Goal: Task Accomplishment & Management: Manage account settings

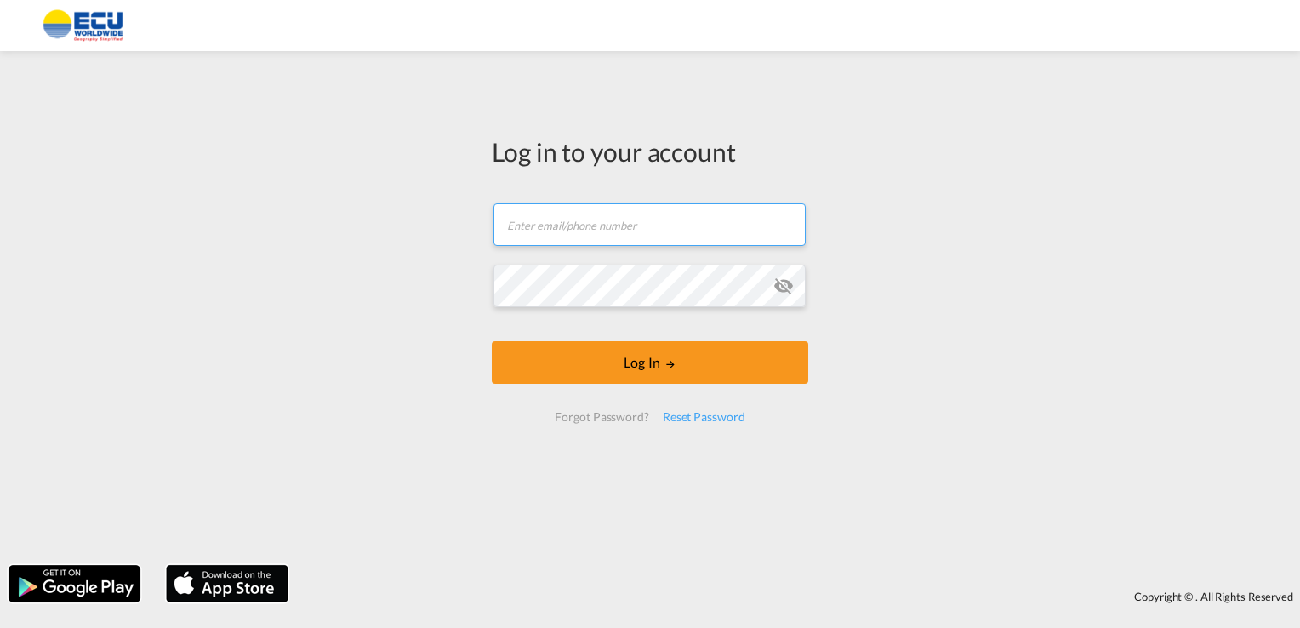
click at [533, 224] on input "text" at bounding box center [650, 224] width 312 height 43
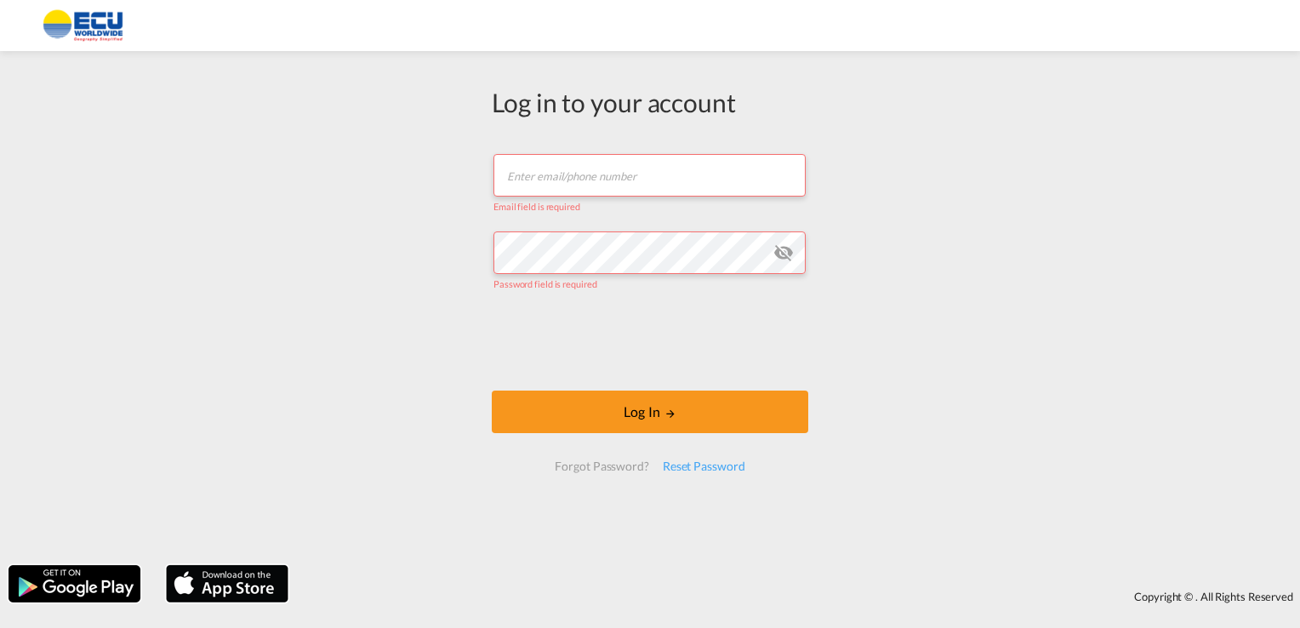
click at [514, 168] on input "text" at bounding box center [650, 175] width 312 height 43
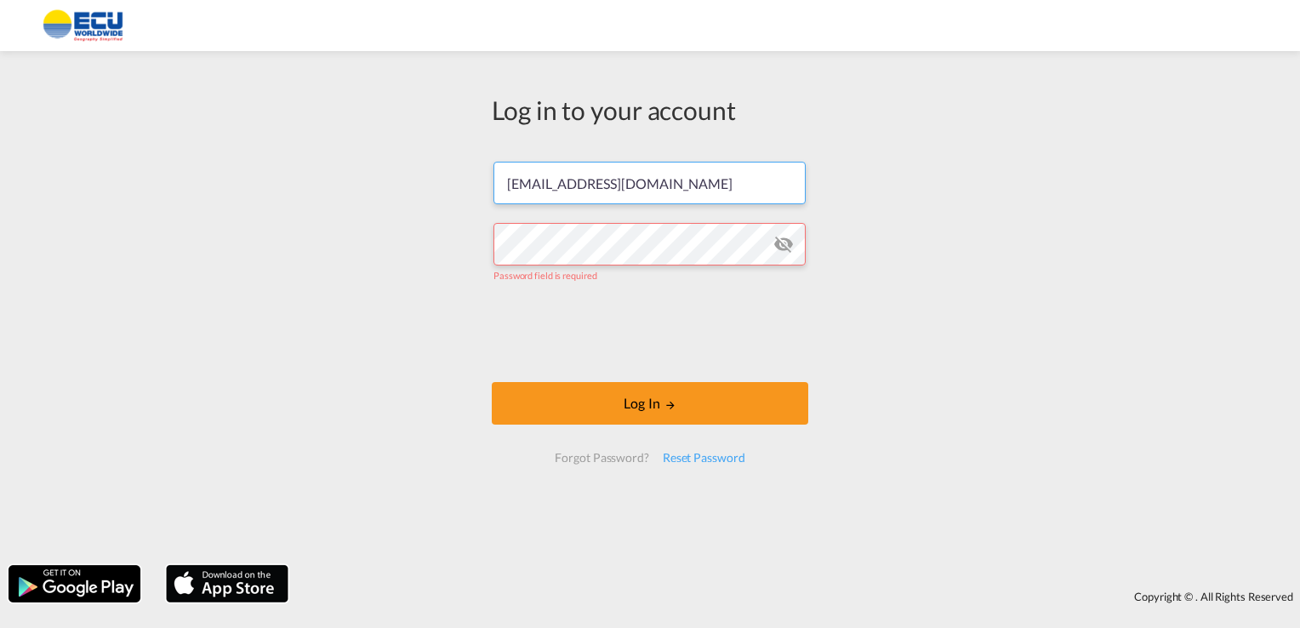
type input "[EMAIL_ADDRESS][DOMAIN_NAME]"
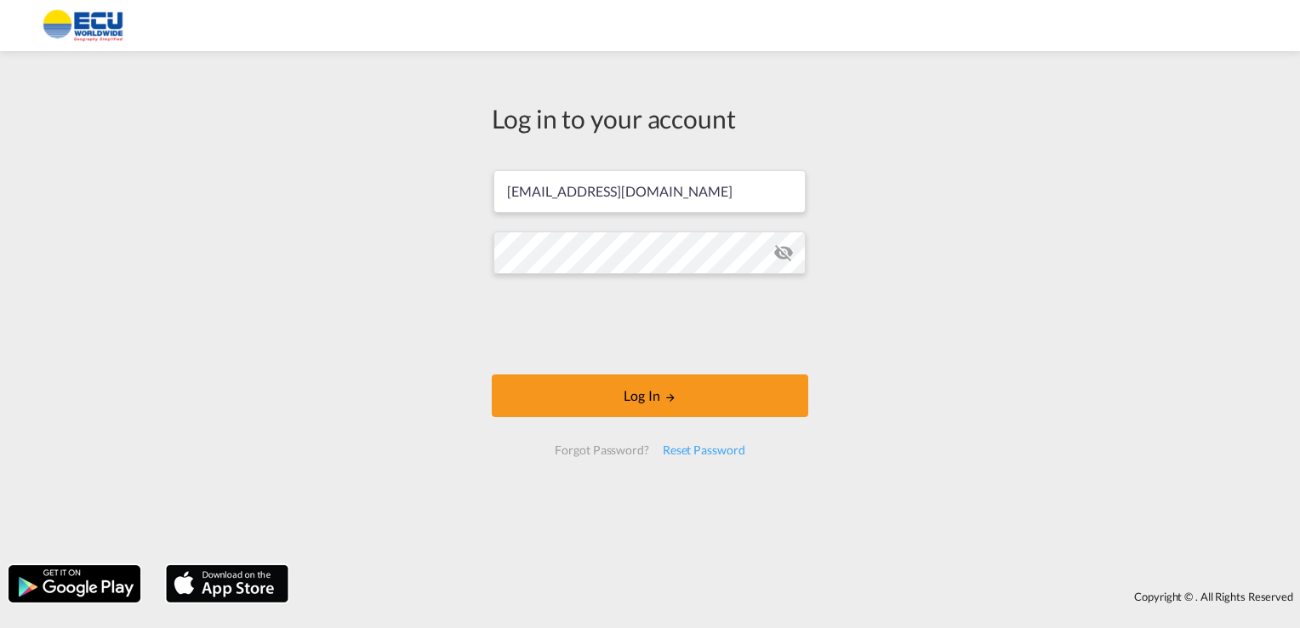
click at [786, 257] on md-icon "icon-eye-off" at bounding box center [784, 253] width 20 height 20
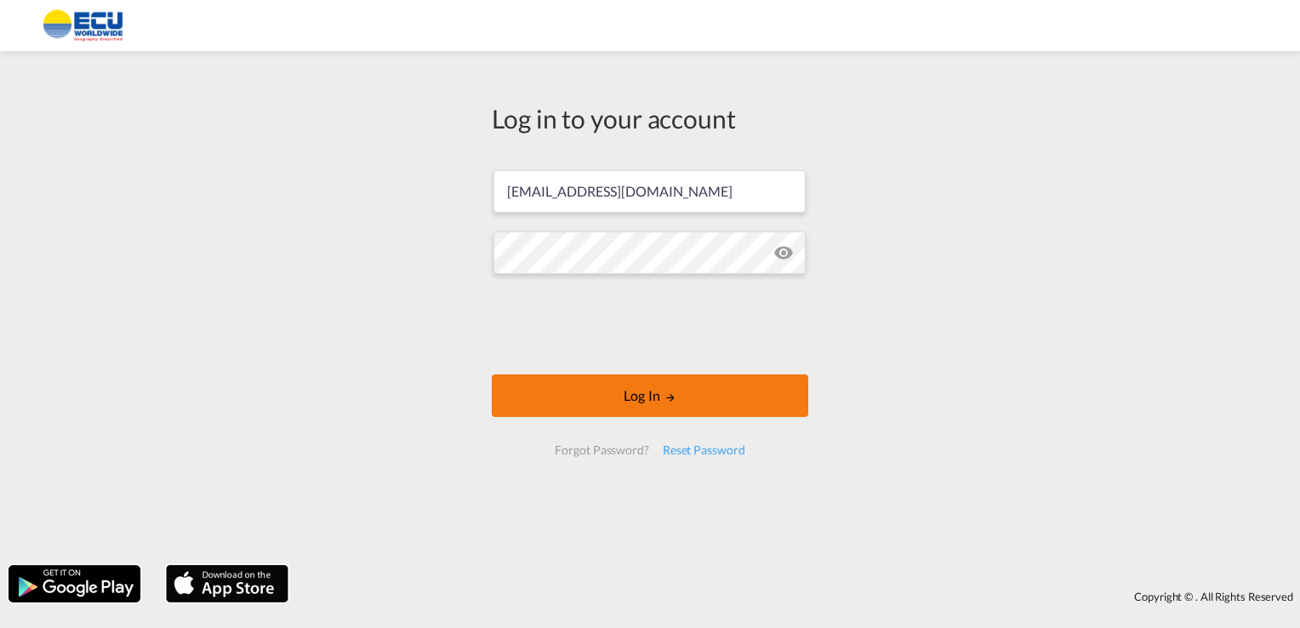
click at [651, 389] on button "Log In" at bounding box center [650, 395] width 317 height 43
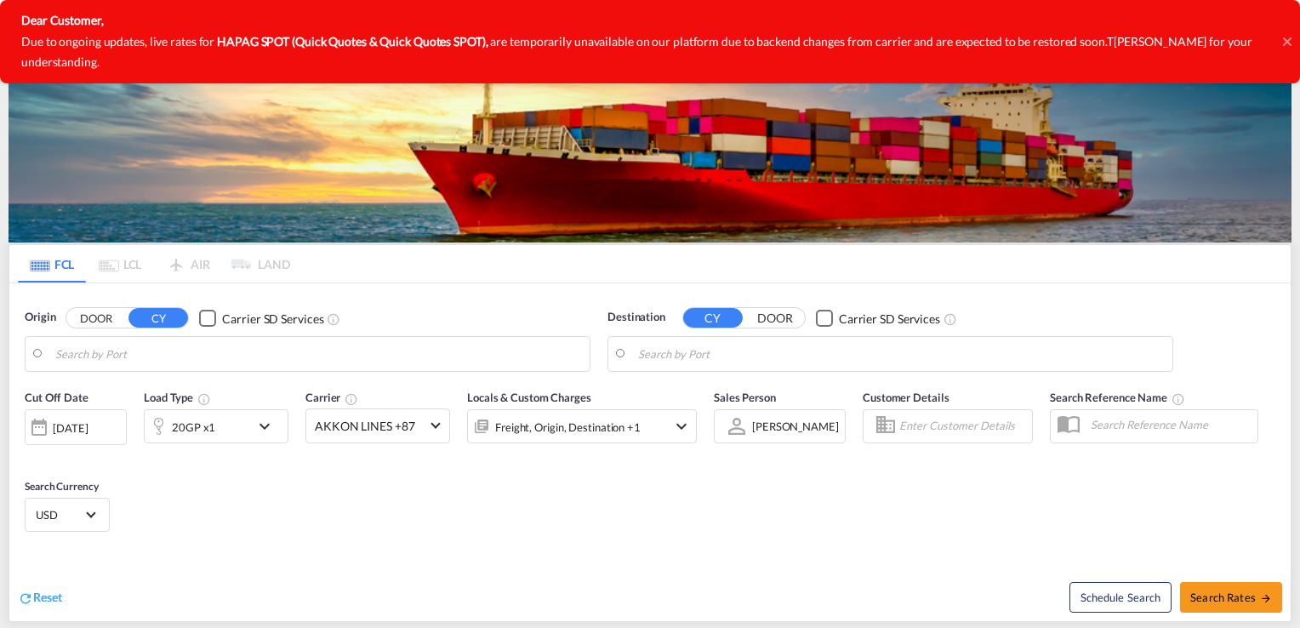
click at [1287, 35] on icon at bounding box center [1287, 42] width 9 height 14
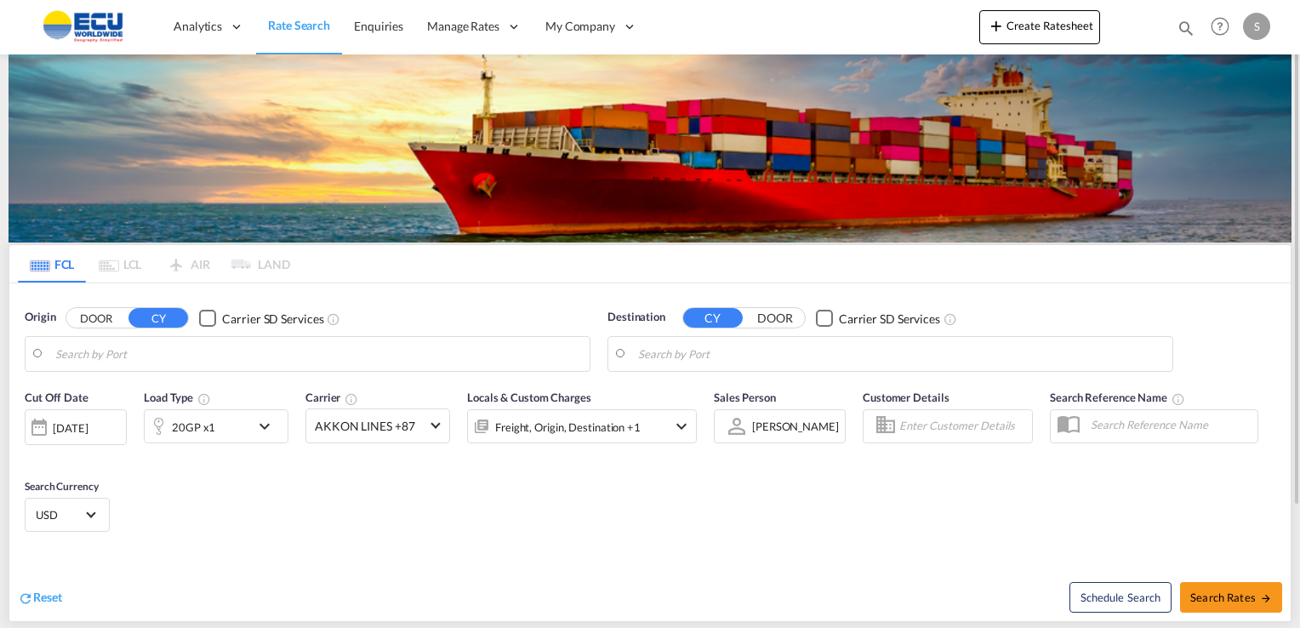
click at [1261, 29] on div "S" at bounding box center [1256, 26] width 27 height 27
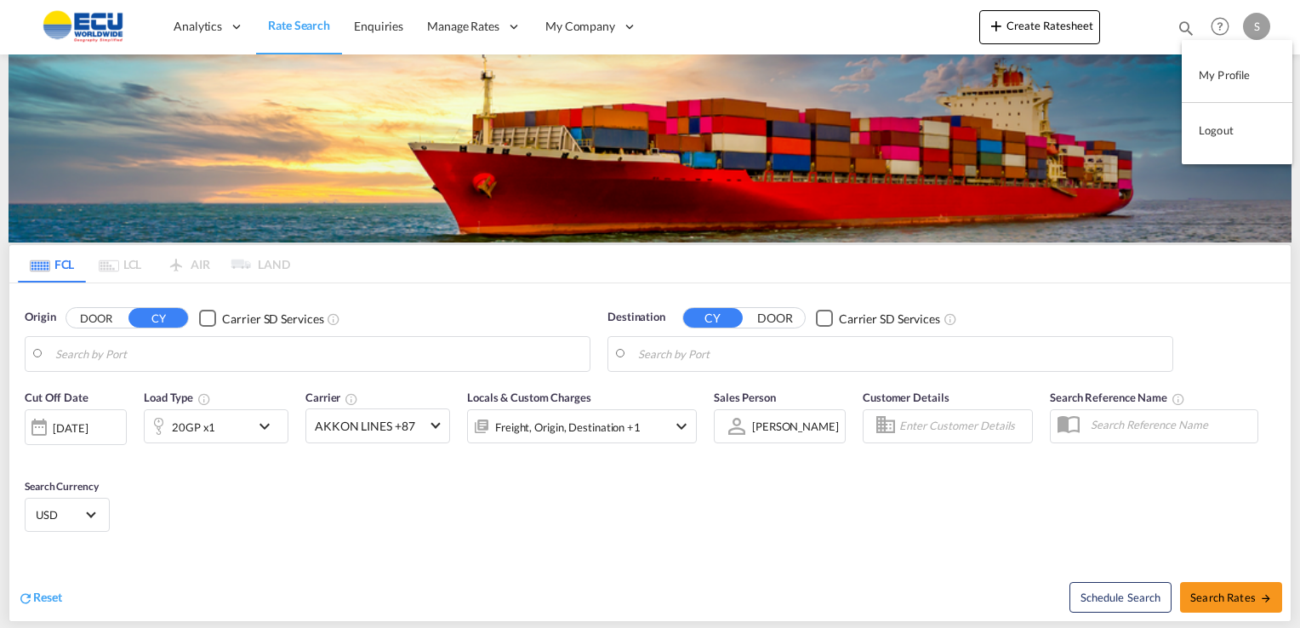
click at [1225, 73] on button "My Profile" at bounding box center [1237, 75] width 111 height 34
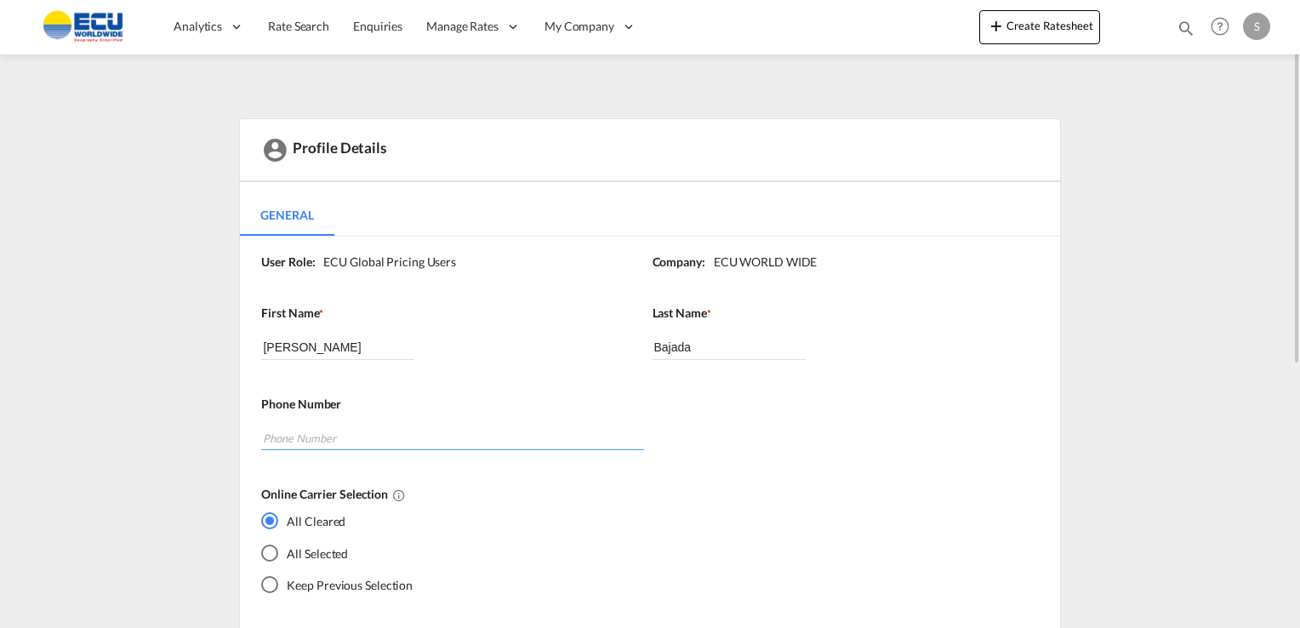
click at [303, 444] on input "tel" at bounding box center [452, 438] width 382 height 26
type input "[PHONE_NUMBER]"
click at [1126, 227] on div "Profile Details General General User Role: ECU Global Pricing Users Company: EC…" at bounding box center [650, 572] width 1283 height 908
click at [1264, 28] on div "S" at bounding box center [1256, 26] width 27 height 27
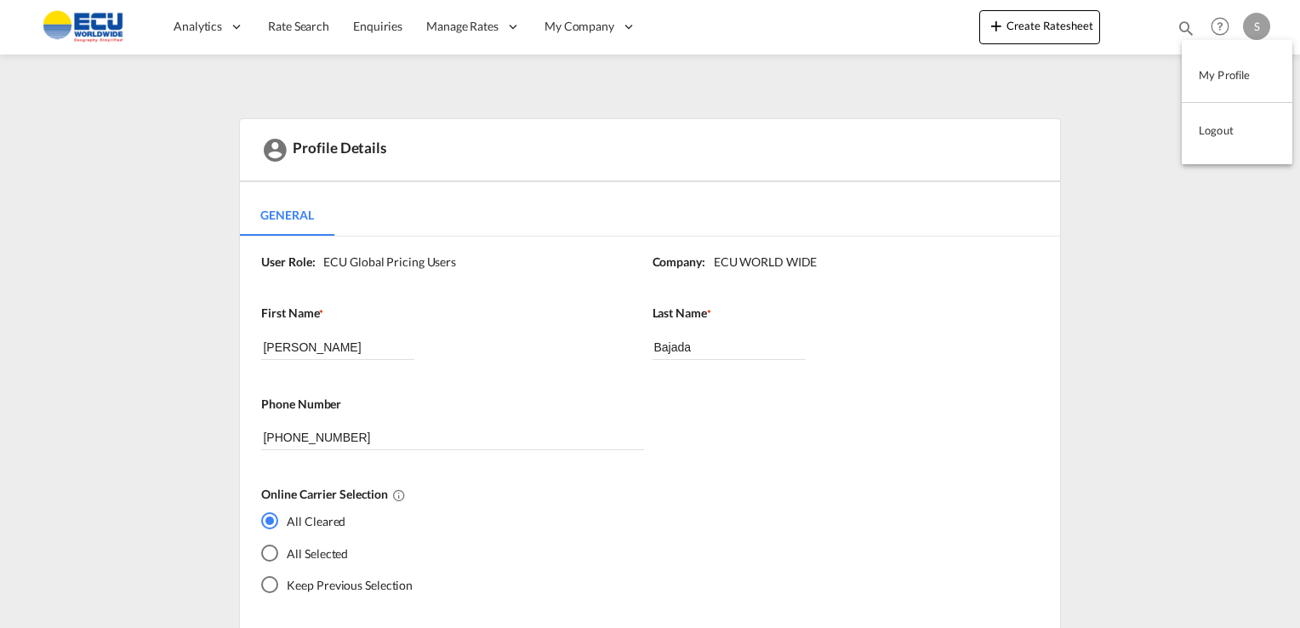
click at [837, 419] on md-backdrop at bounding box center [650, 314] width 1300 height 628
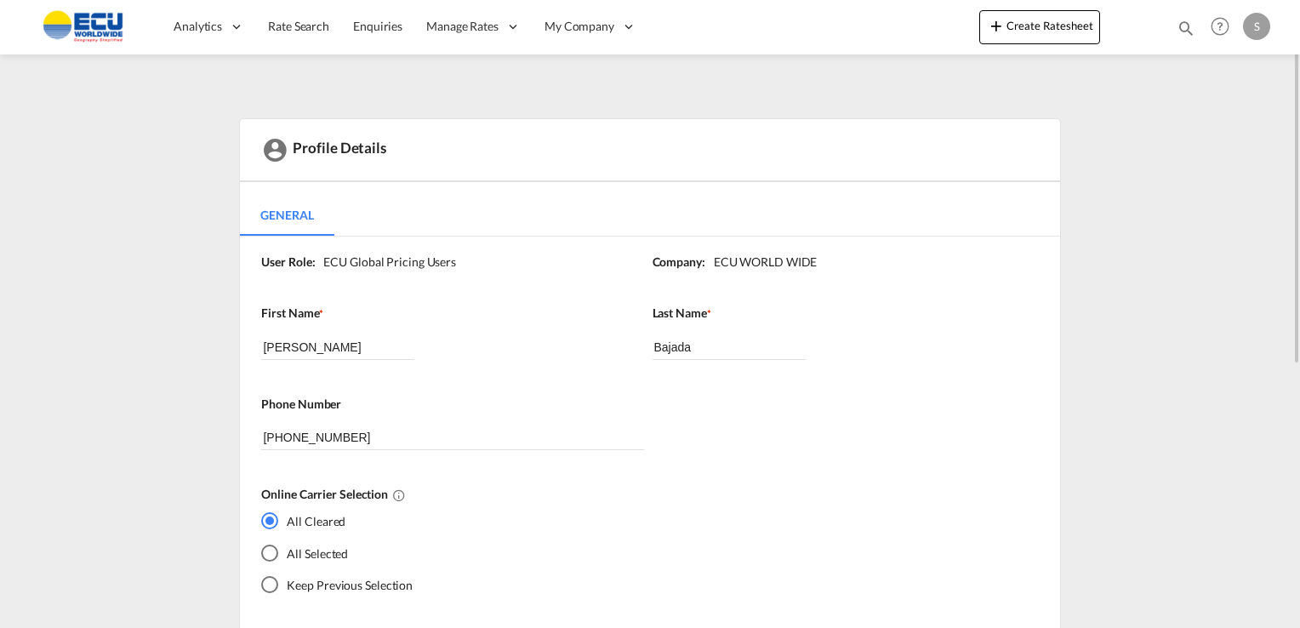
click at [1254, 29] on div "S" at bounding box center [1256, 26] width 27 height 27
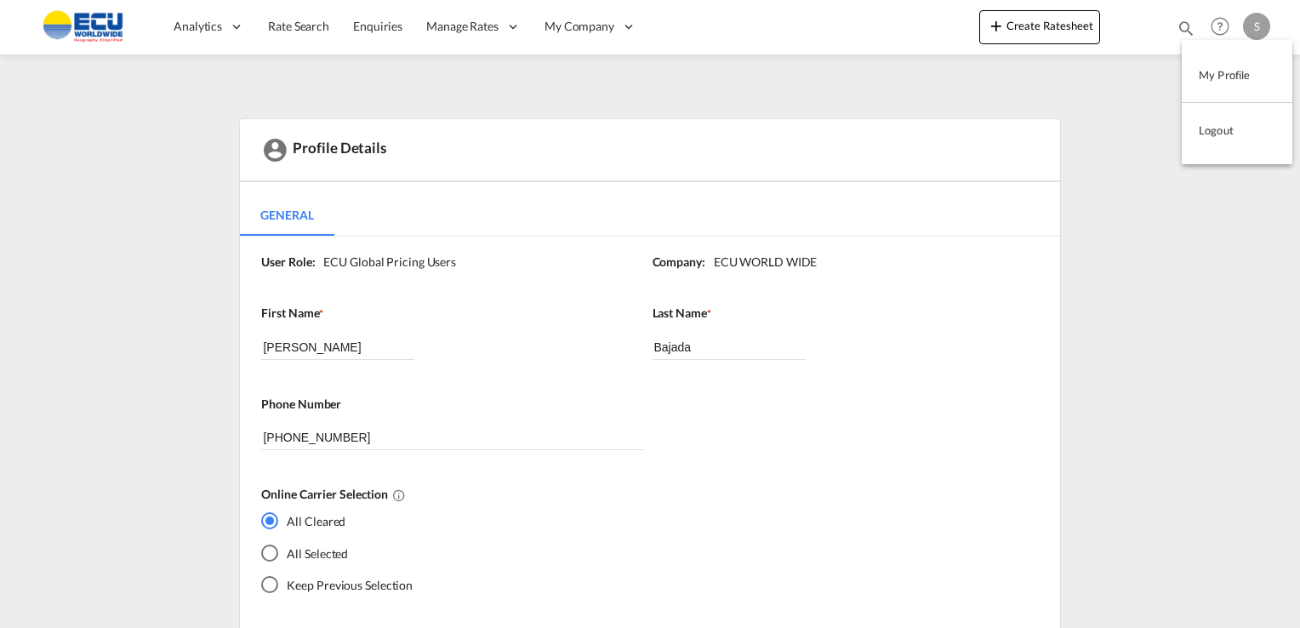
click at [1241, 77] on button "My Profile" at bounding box center [1237, 75] width 111 height 34
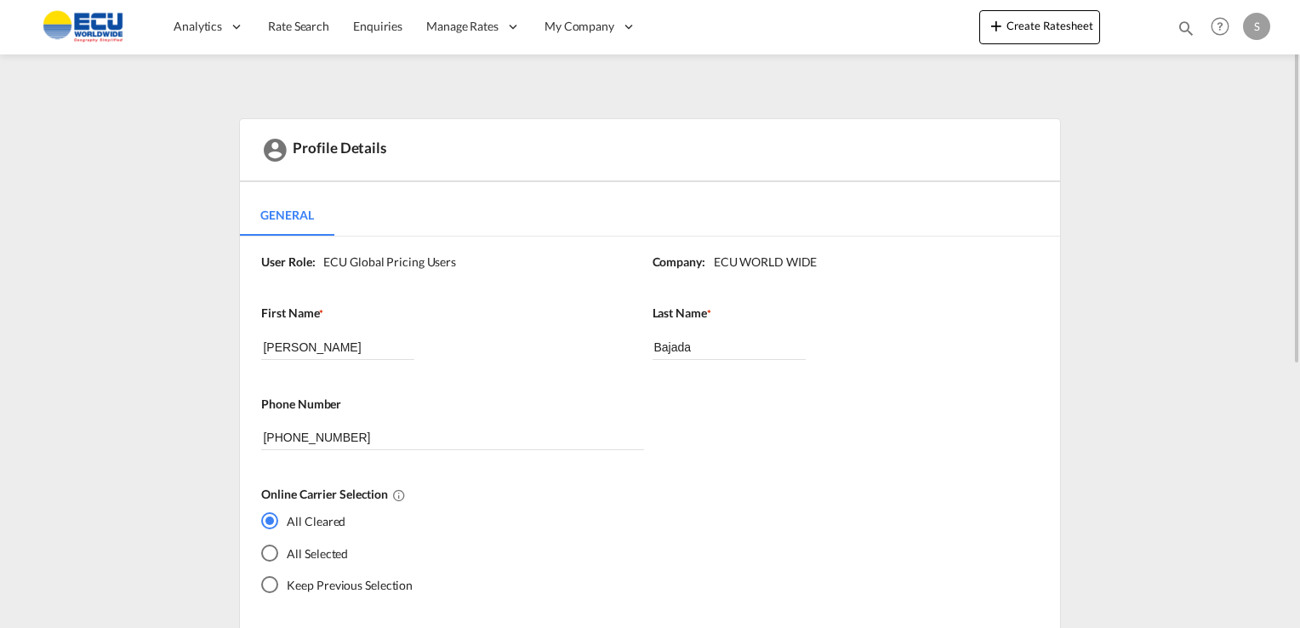
click at [823, 323] on div "Last Name * [PERSON_NAME]" at bounding box center [840, 350] width 374 height 91
click at [72, 38] on img at bounding box center [83, 27] width 115 height 38
click at [297, 26] on span "Rate Search" at bounding box center [298, 26] width 61 height 14
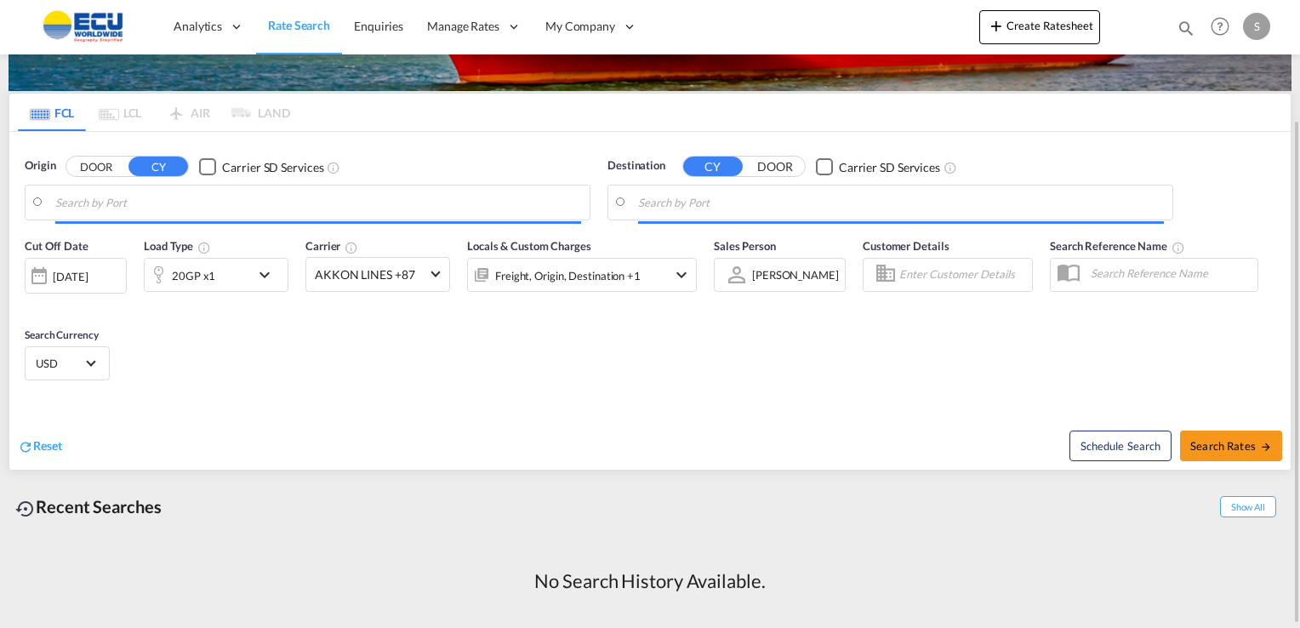
scroll to position [150, 0]
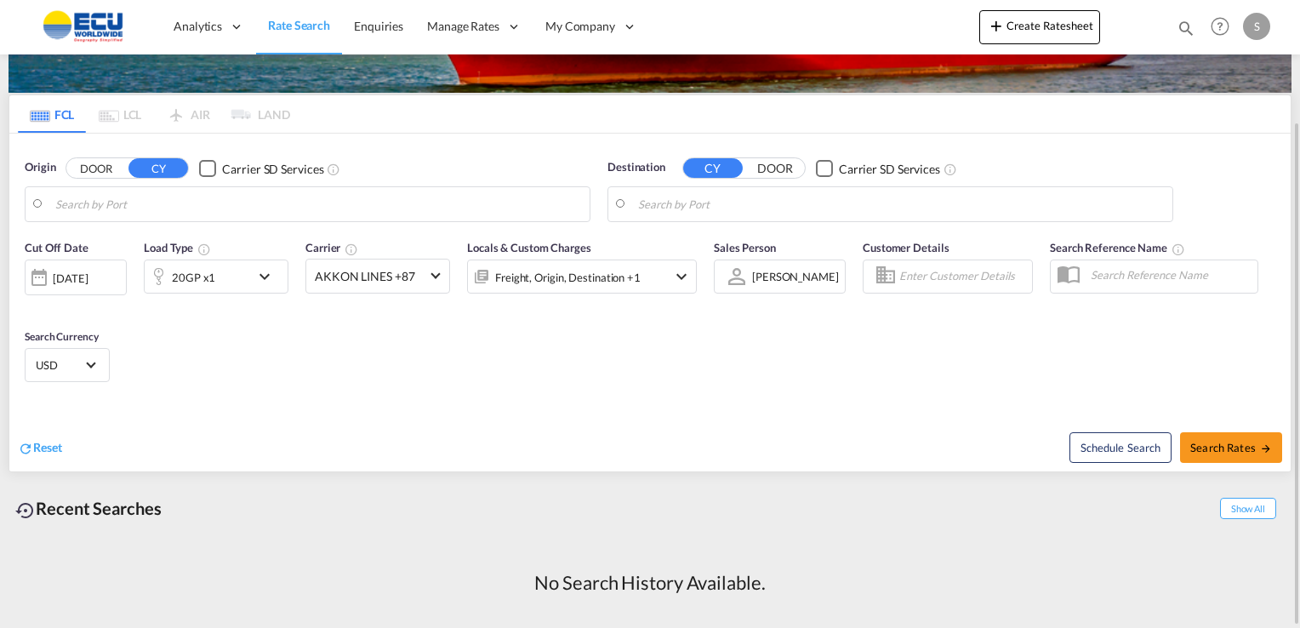
click at [1255, 28] on div "S" at bounding box center [1256, 26] width 27 height 27
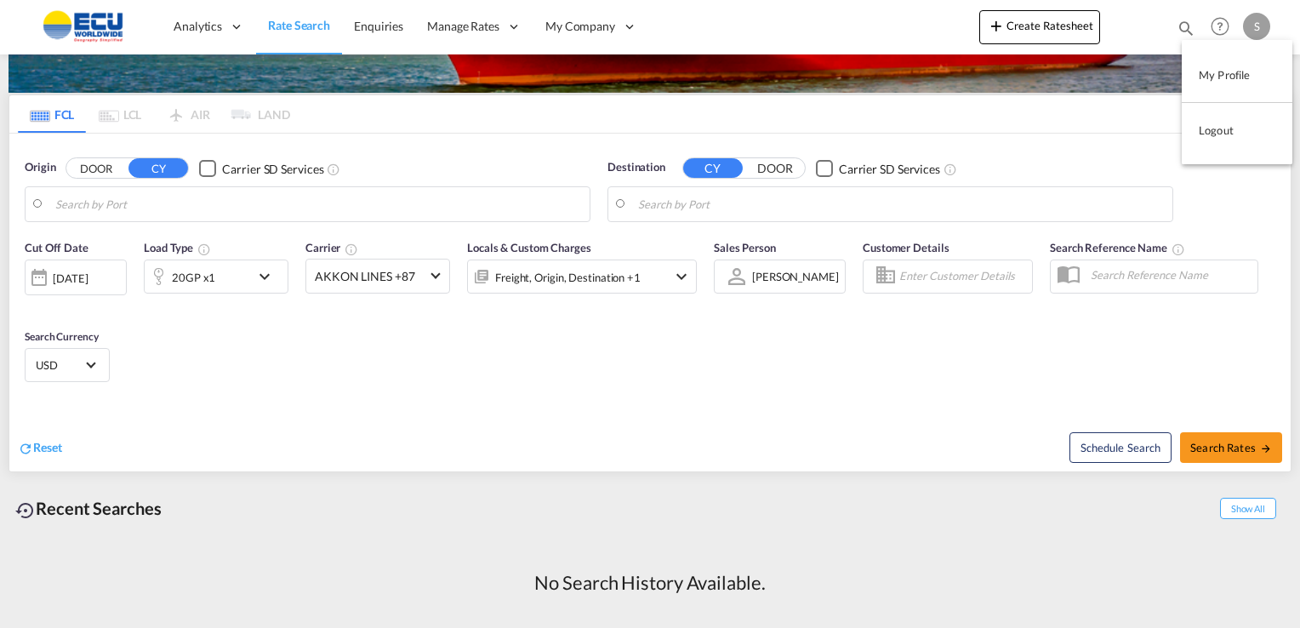
click at [1232, 72] on button "My Profile" at bounding box center [1237, 75] width 111 height 34
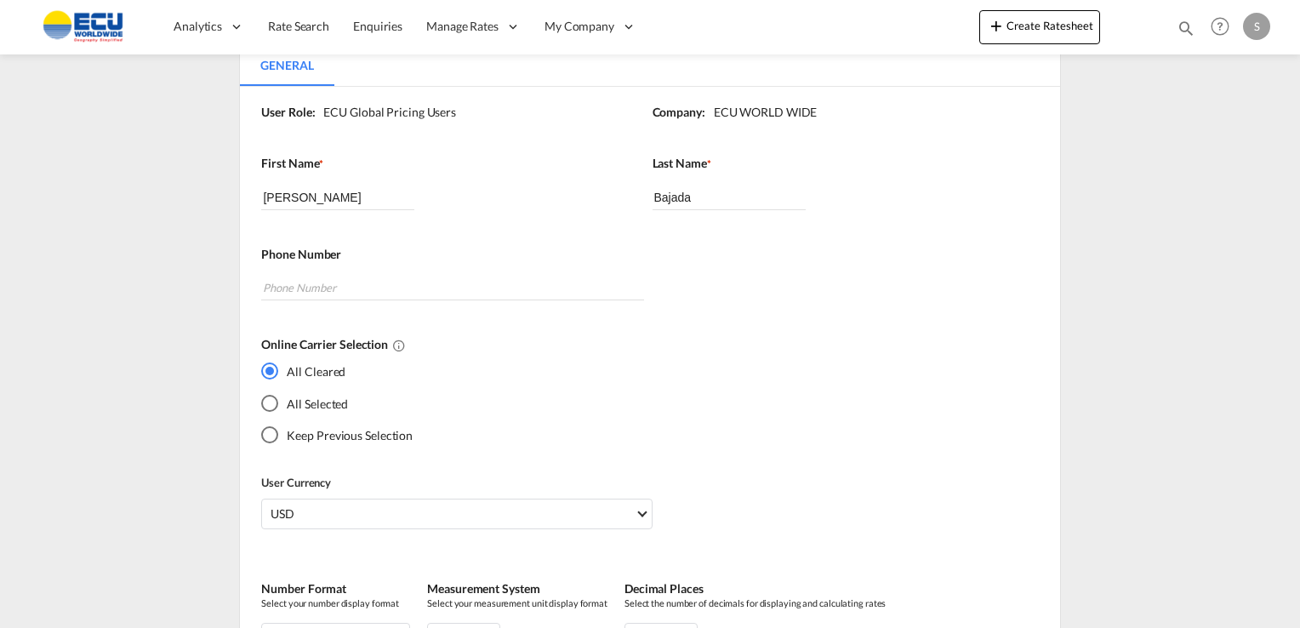
scroll to position [459, 0]
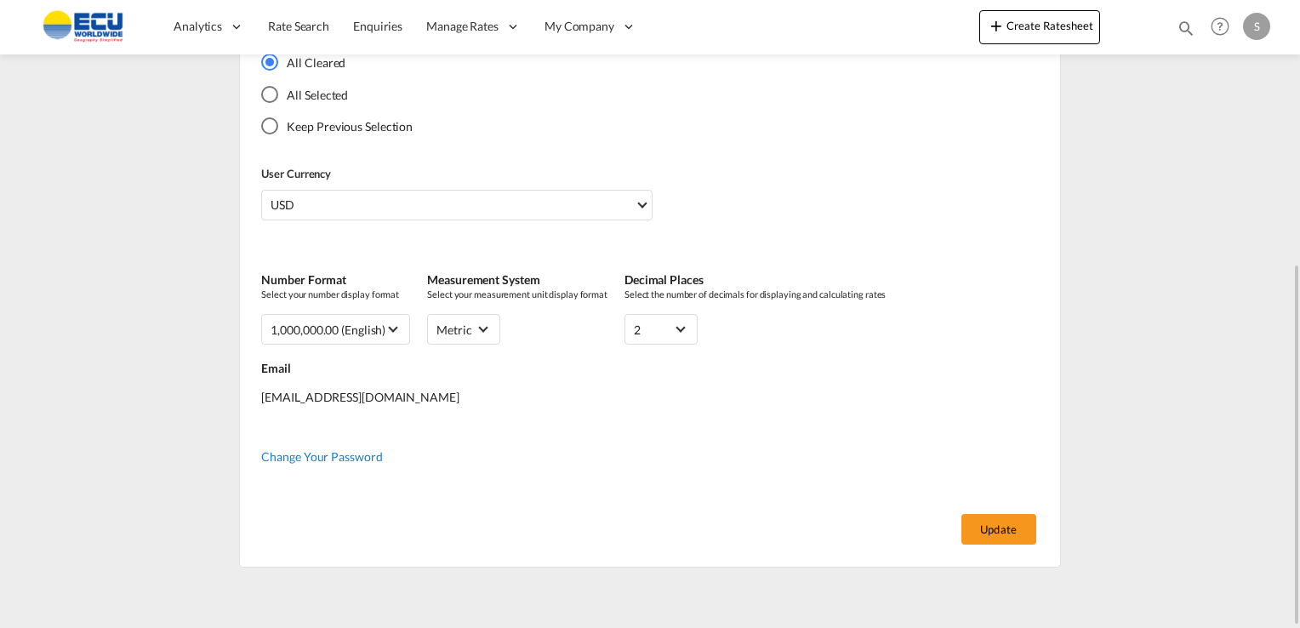
click at [338, 451] on span "Change Your Password" at bounding box center [321, 456] width 121 height 14
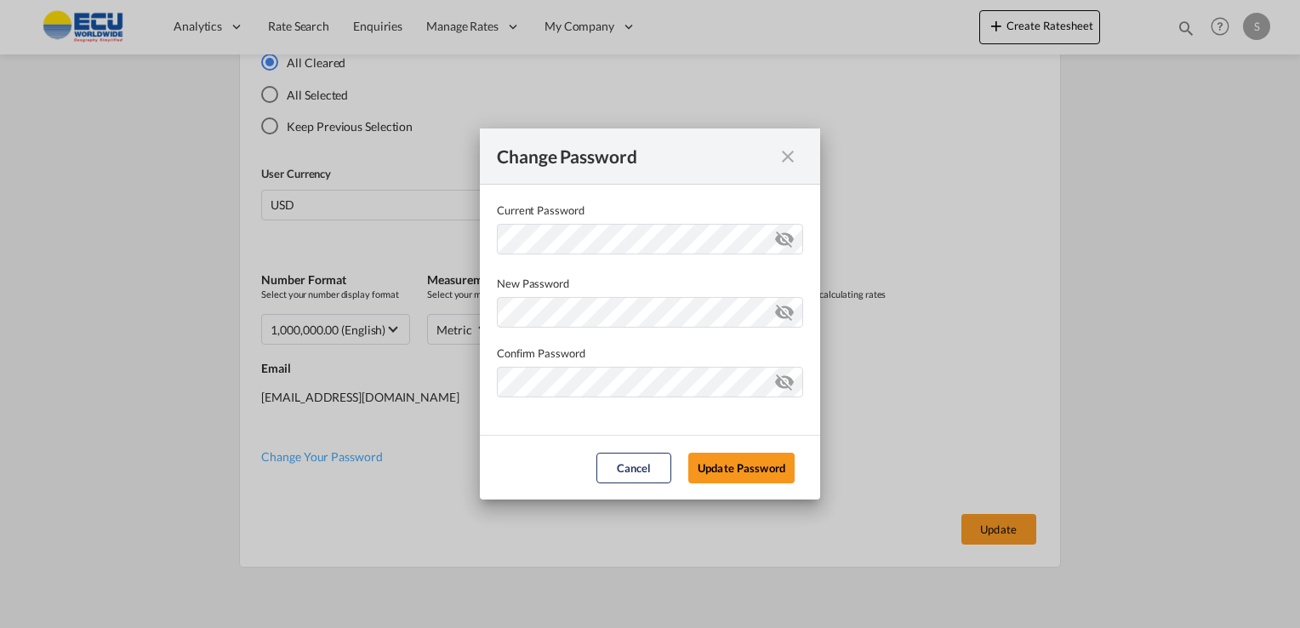
click at [788, 246] on md-icon "icon-eye-off" at bounding box center [784, 236] width 20 height 20
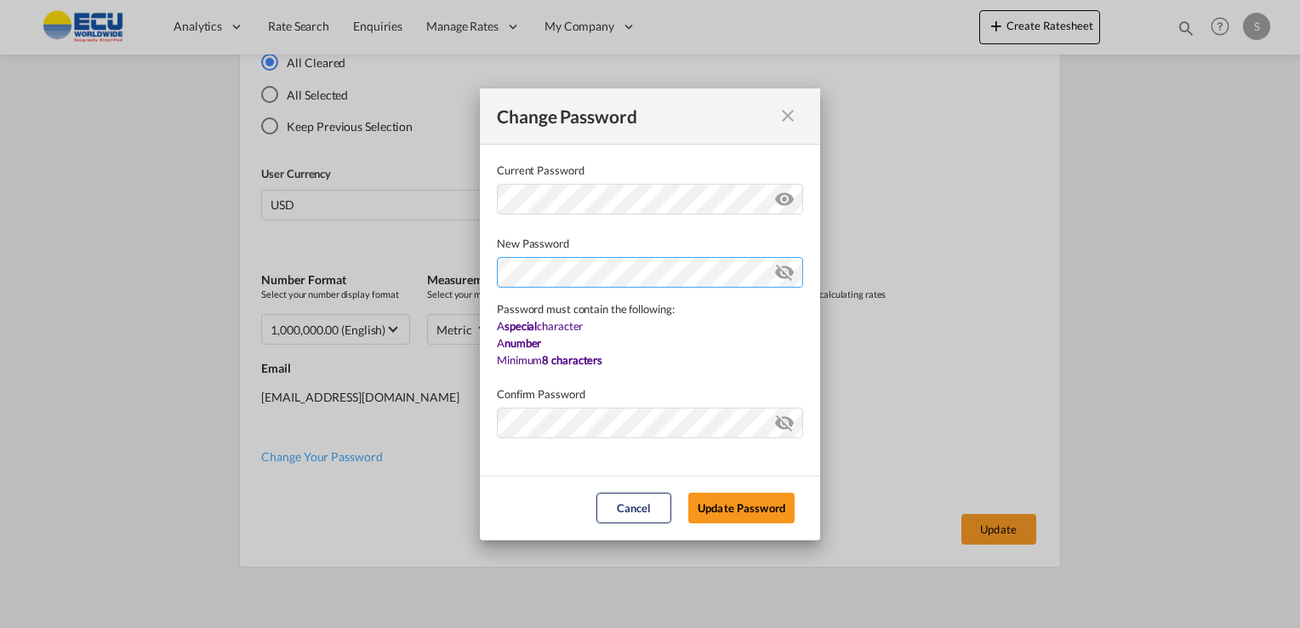
click at [548, 312] on div "Password must contain the following: A special character A number Minimum 8 cha…" at bounding box center [650, 310] width 306 height 117
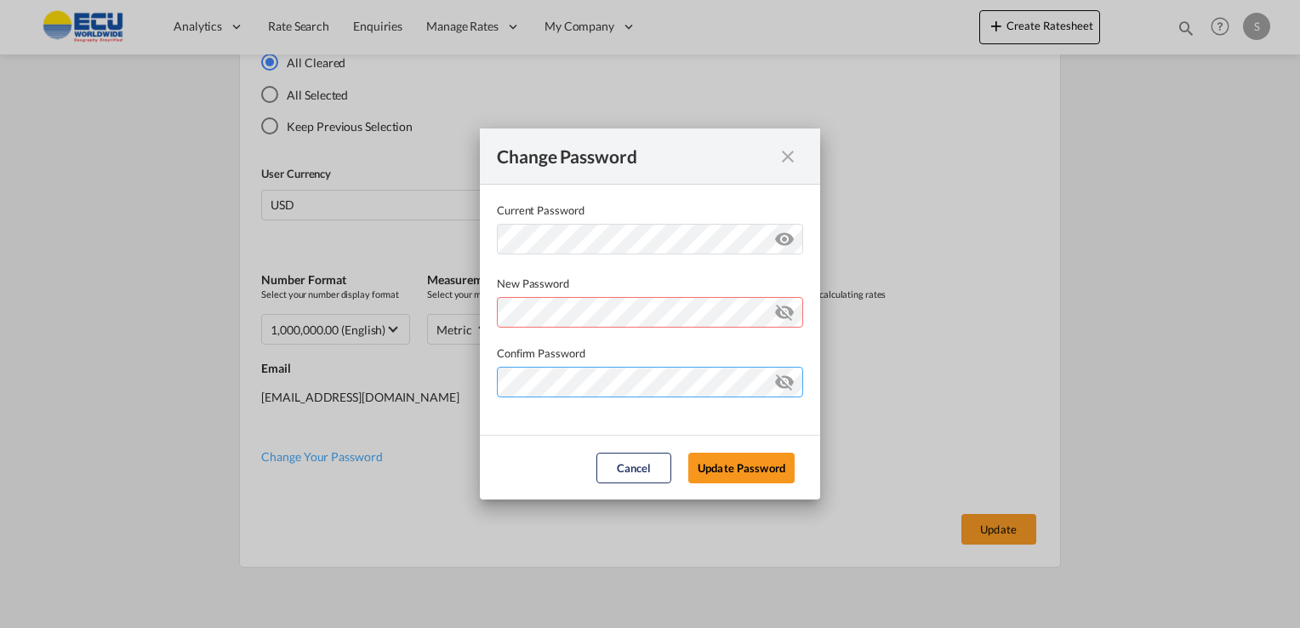
click at [505, 427] on md-dialog-content "Current Password New Password Password must contain the following: A special ch…" at bounding box center [650, 310] width 340 height 250
click at [784, 310] on md-icon "icon-eye-off" at bounding box center [784, 309] width 20 height 20
click at [783, 377] on md-icon "icon-eye-off" at bounding box center [784, 378] width 20 height 20
click at [742, 472] on button "Update Password" at bounding box center [741, 468] width 106 height 31
click at [603, 315] on div "Enter a Password Password must contain the following: A special character A num…" at bounding box center [650, 310] width 306 height 36
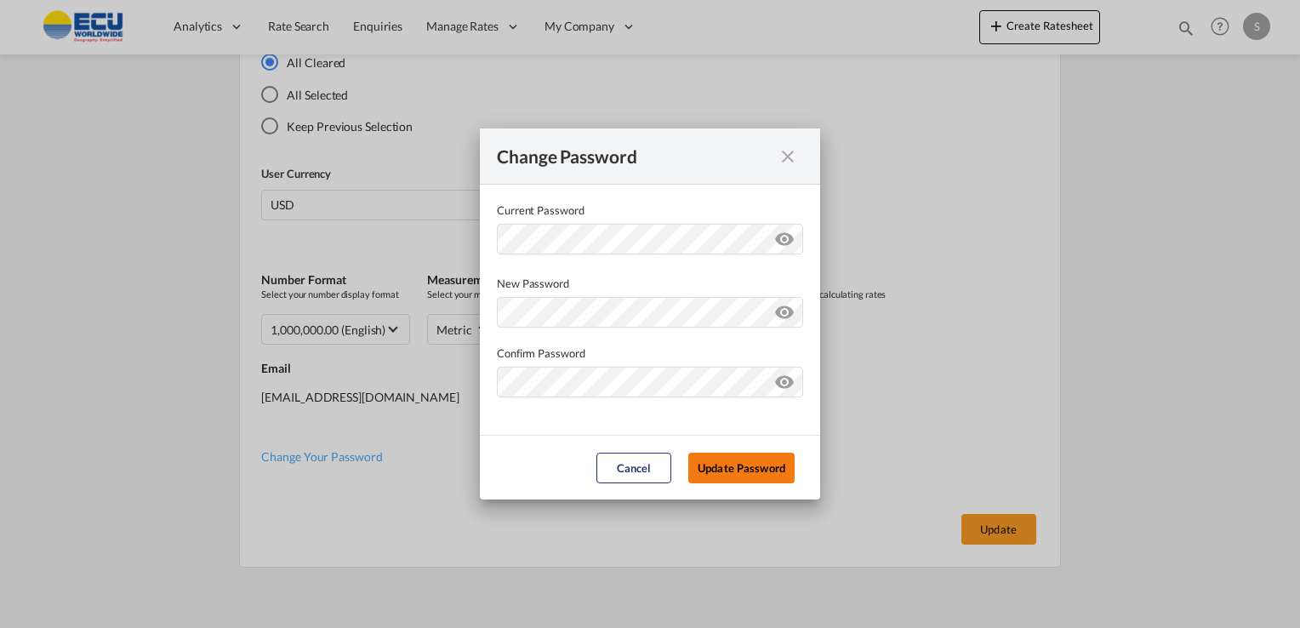
click at [723, 462] on button "Update Password" at bounding box center [741, 468] width 106 height 31
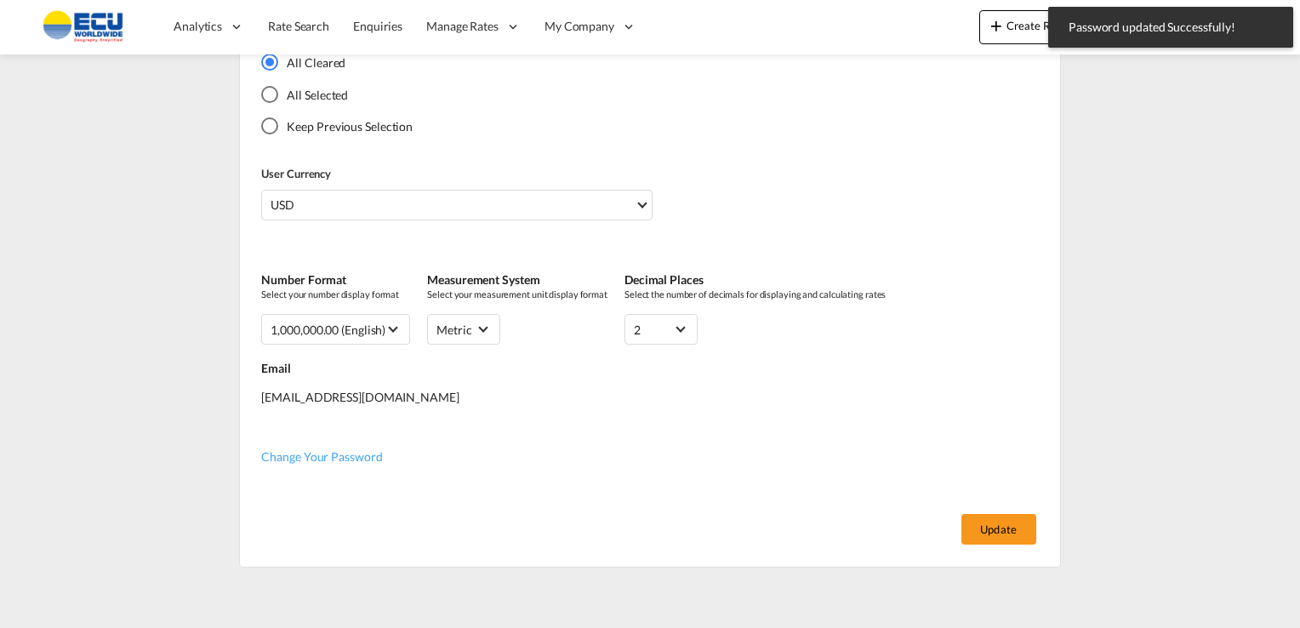
click at [723, 462] on div "Change Password Current Password New Password Password must contain the followi…" at bounding box center [650, 314] width 1300 height 628
type input "[EMAIL_ADDRESS][DOMAIN_NAME]"
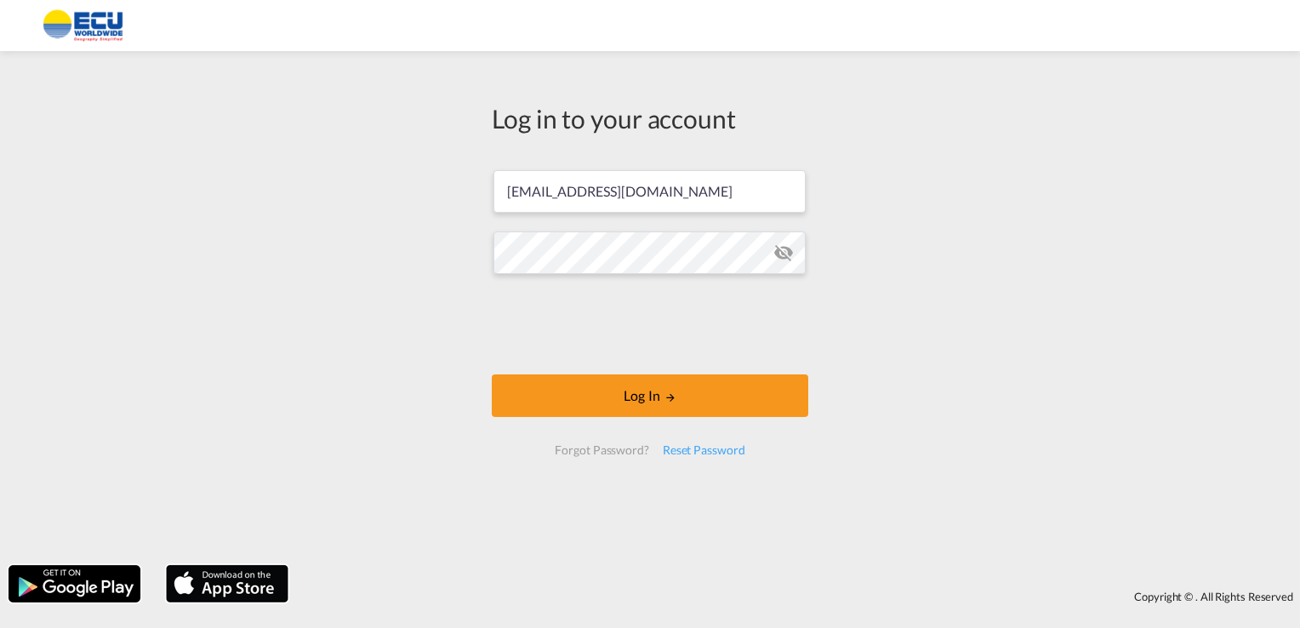
click at [782, 260] on md-icon "icon-eye-off" at bounding box center [784, 253] width 20 height 20
click at [382, 283] on div "Log in to your account [PERSON_NAME][EMAIL_ADDRESS][DOMAIN_NAME] Log In Forgot …" at bounding box center [650, 308] width 1300 height 497
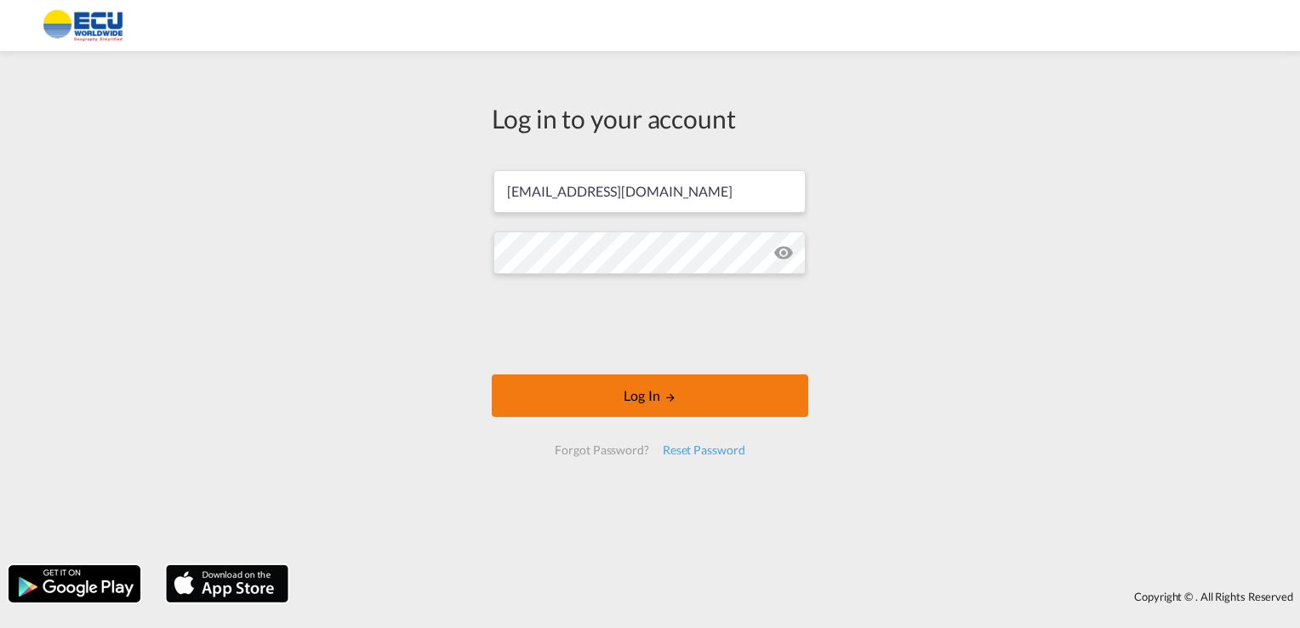
click at [633, 393] on button "Log In" at bounding box center [650, 395] width 317 height 43
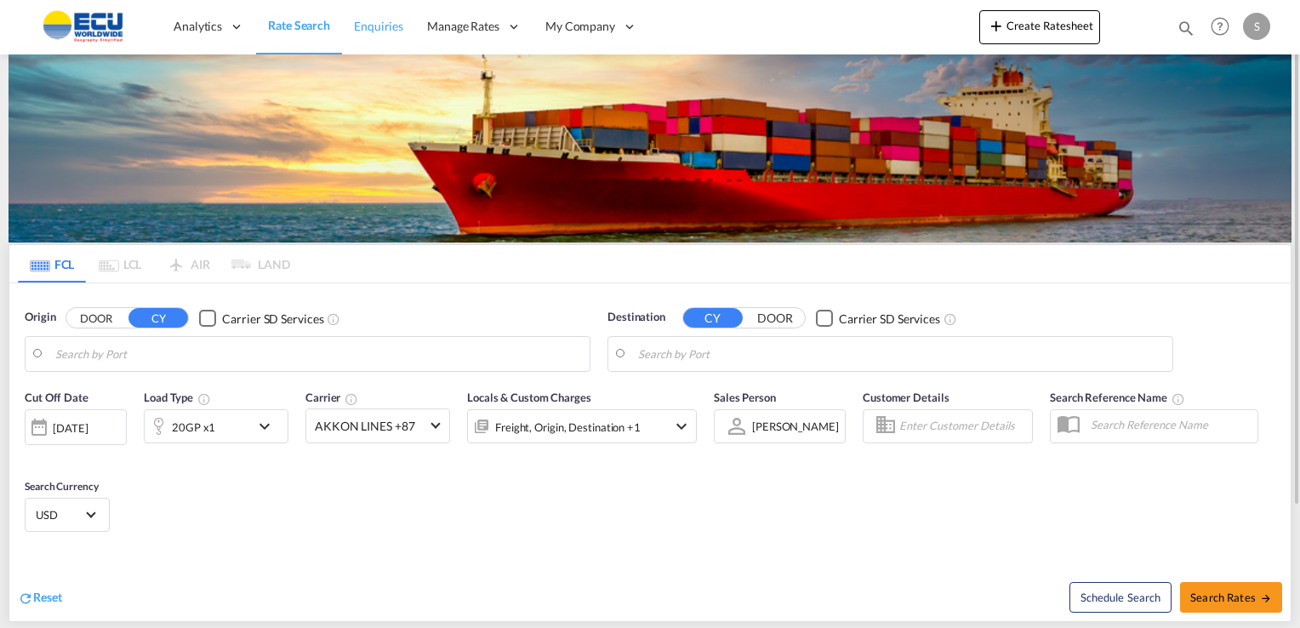
click at [375, 31] on span "Enquiries" at bounding box center [378, 26] width 49 height 14
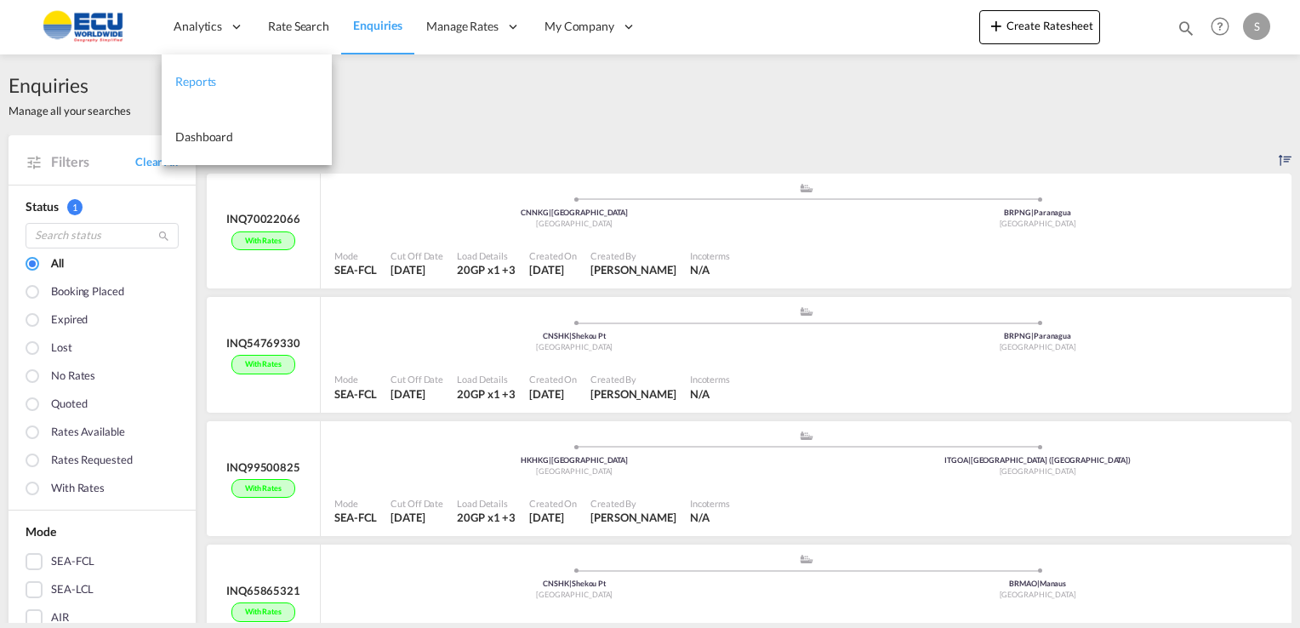
click at [200, 86] on span "Reports" at bounding box center [195, 81] width 41 height 14
